Goal: Find specific page/section: Find specific page/section

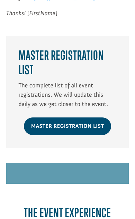
scroll to position [1279, 0]
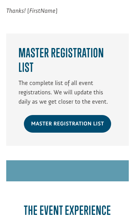
click at [60, 115] on link "Master Registration List" at bounding box center [67, 124] width 87 height 18
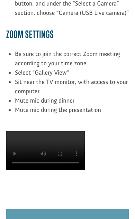
scroll to position [1992, 0]
click at [42, 131] on video at bounding box center [45, 150] width 78 height 39
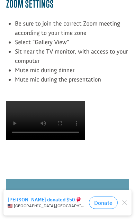
scroll to position [2023, 0]
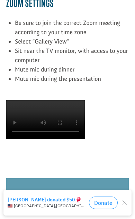
click at [41, 100] on video at bounding box center [45, 119] width 78 height 39
click at [42, 100] on video at bounding box center [45, 119] width 78 height 39
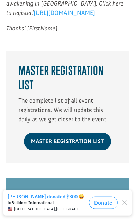
scroll to position [1261, 0]
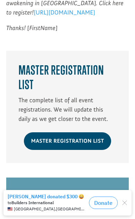
click at [48, 132] on link "Master Registration List" at bounding box center [67, 141] width 87 height 18
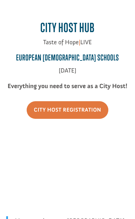
scroll to position [21, 0]
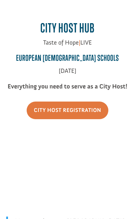
click at [51, 112] on link "City Host Registration" at bounding box center [67, 110] width 81 height 18
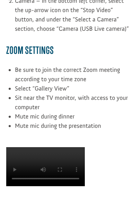
scroll to position [1977, 0]
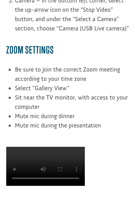
click at [44, 147] on video at bounding box center [45, 166] width 78 height 39
click at [43, 147] on video at bounding box center [45, 166] width 78 height 39
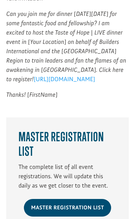
scroll to position [1195, 0]
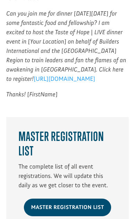
click at [45, 198] on link "Master Registration List" at bounding box center [67, 207] width 87 height 18
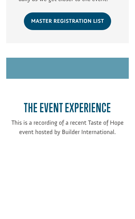
scroll to position [1378, 0]
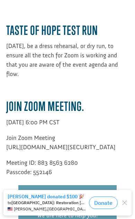
scroll to position [2200, 0]
